Goal: Task Accomplishment & Management: Manage account settings

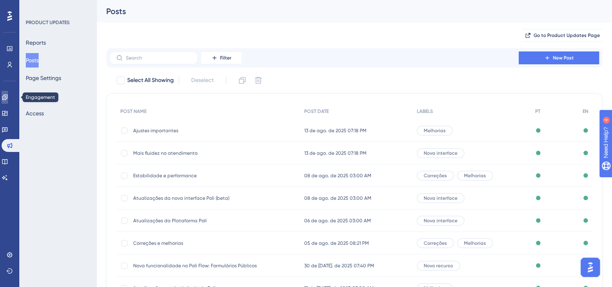
click at [6, 96] on icon at bounding box center [5, 97] width 6 height 6
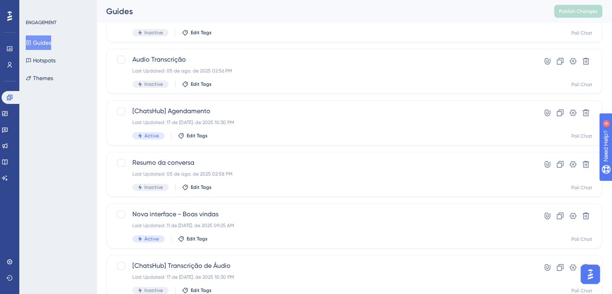
scroll to position [331, 0]
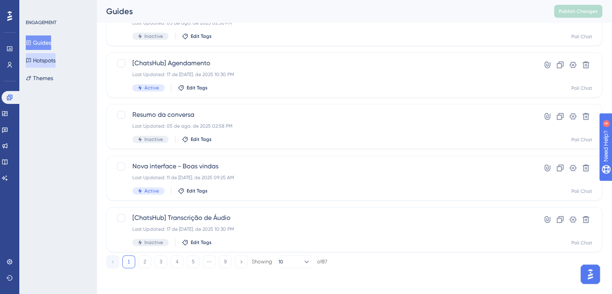
click at [42, 60] on button "Hotspots" at bounding box center [41, 60] width 30 height 14
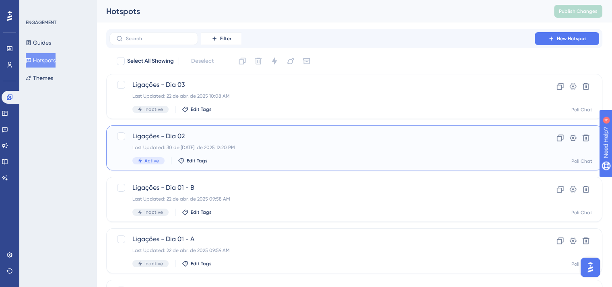
click at [385, 144] on div "Last Updated: 30 de [DATE]. de 2025 12:20 PM" at bounding box center [322, 147] width 380 height 6
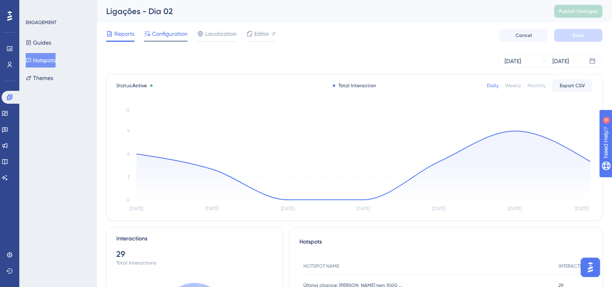
click at [165, 39] on div "Configuration" at bounding box center [165, 35] width 43 height 13
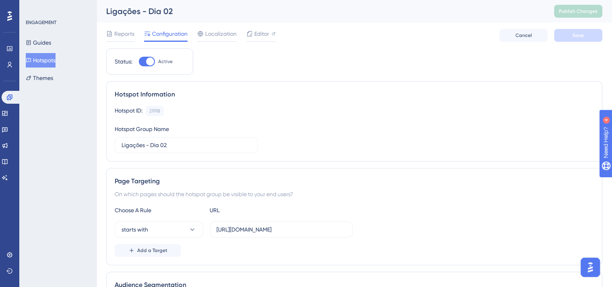
click at [145, 64] on div at bounding box center [147, 62] width 16 height 10
click at [139, 62] on input "Active" at bounding box center [138, 62] width 0 height 0
checkbox input "false"
click at [582, 33] on span "Save" at bounding box center [578, 35] width 11 height 6
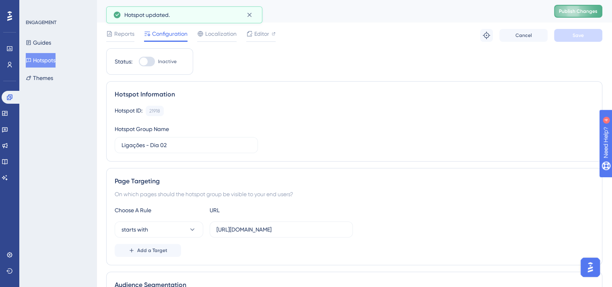
click at [589, 12] on span "Publish Changes" at bounding box center [578, 11] width 39 height 6
click at [46, 58] on button "Hotspots" at bounding box center [41, 60] width 30 height 14
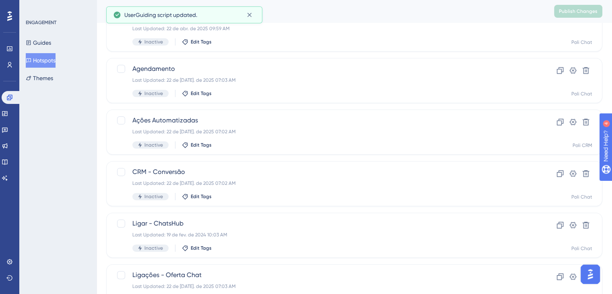
scroll to position [331, 0]
